Goal: Browse casually

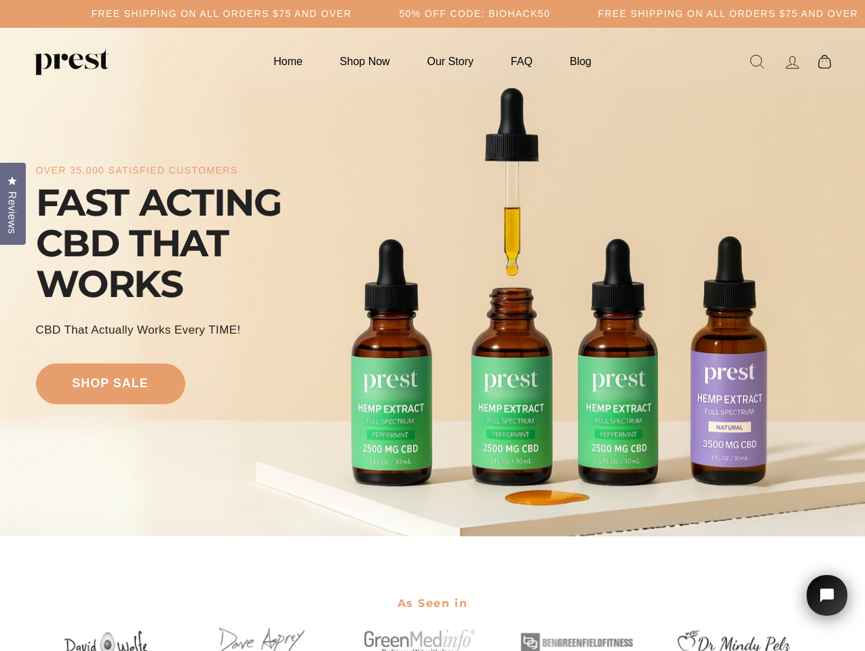
click at [432, 326] on div "over 35,000 satisfied customers FAST ACTING CBD THAT WORKS CBD That Actually Wo…" at bounding box center [432, 282] width 793 height 400
click at [352, 14] on h5 "Free Shipping on all orders $75 and over" at bounding box center [222, 14] width 260 height 12
click at [432, 282] on div "over 35,000 satisfied customers FAST ACTING CBD THAT WORKS CBD That Actually Wo…" at bounding box center [432, 282] width 793 height 400
click at [13, 202] on span "Reviews" at bounding box center [12, 212] width 18 height 43
click at [827, 595] on icon "Open chat widget" at bounding box center [834, 595] width 21 height 21
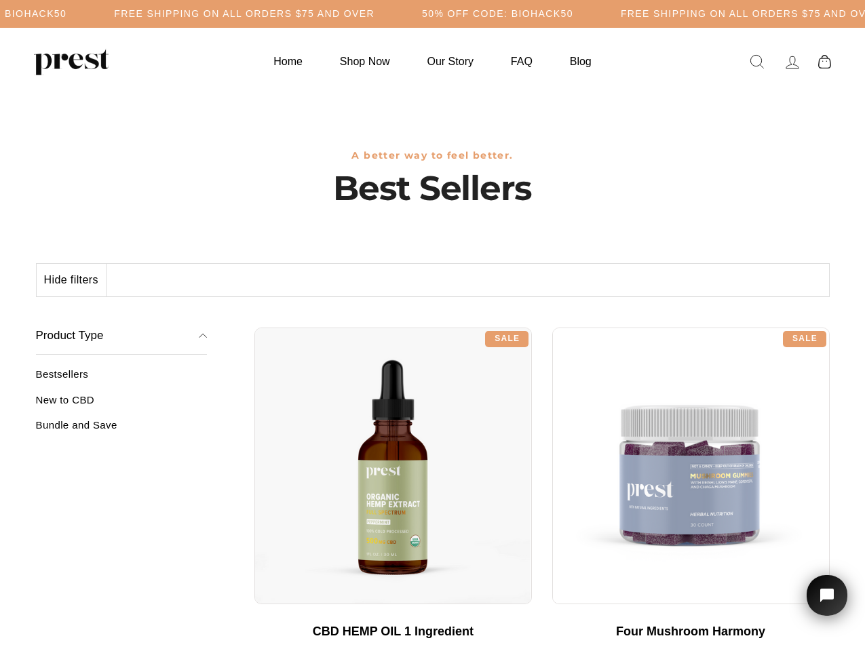
click at [432, 326] on div "**********" at bounding box center [541, 322] width 575 height 10
click at [374, 14] on h5 "Free Shipping on all orders $75 and over" at bounding box center [244, 14] width 260 height 12
click at [72, 280] on button "Hide filters" at bounding box center [72, 280] width 70 height 33
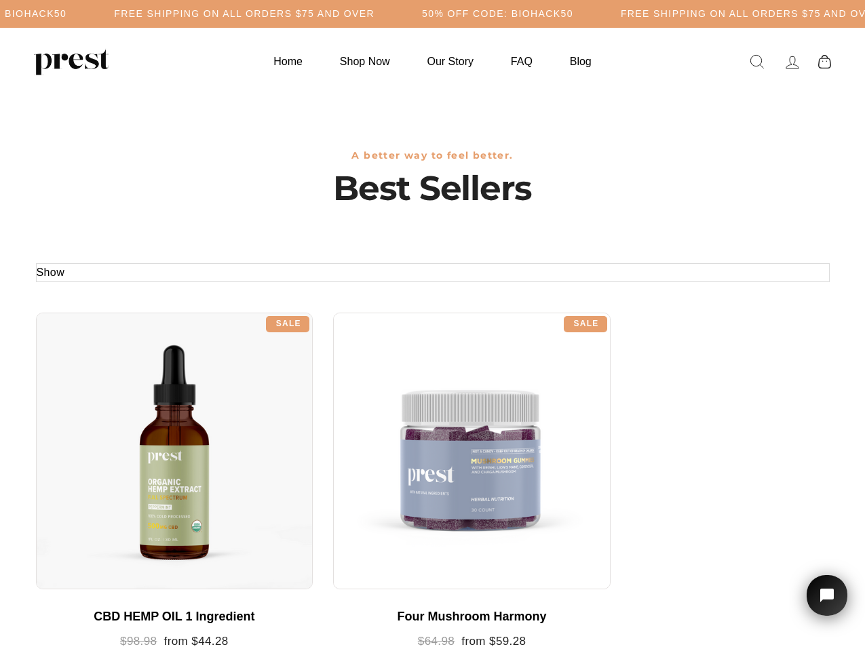
click at [121, 405] on div at bounding box center [174, 451] width 277 height 277
click at [121, 430] on div at bounding box center [174, 451] width 277 height 277
click at [827, 595] on icon "Open chat widget" at bounding box center [834, 595] width 21 height 21
